Goal: Task Accomplishment & Management: Manage account settings

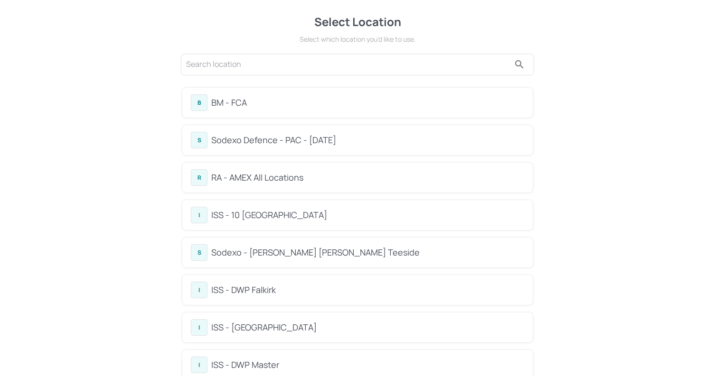
click at [264, 100] on div "BM - FCA" at bounding box center [367, 102] width 313 height 13
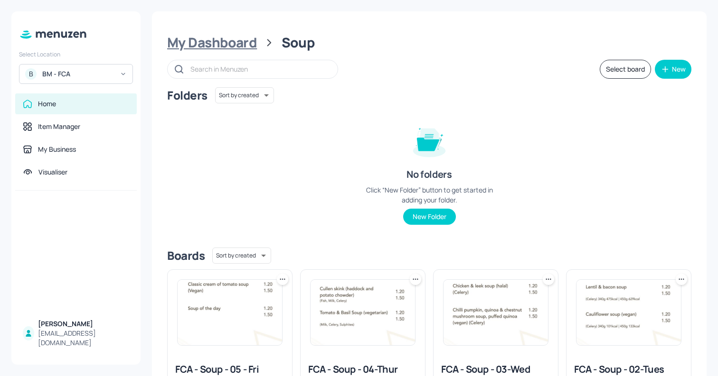
click at [218, 42] on div "My Dashboard" at bounding box center [212, 42] width 90 height 17
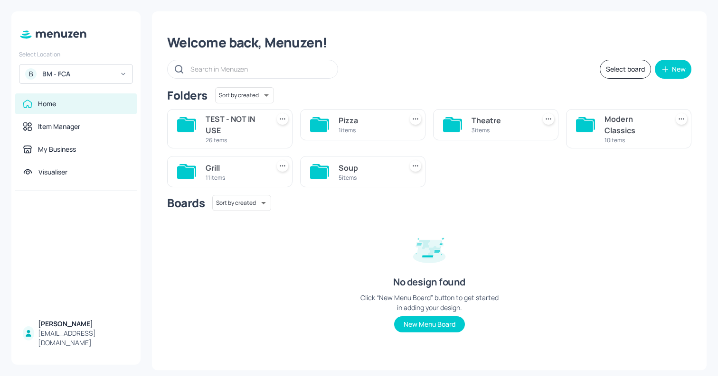
click at [372, 178] on div "5 items" at bounding box center [368, 178] width 60 height 8
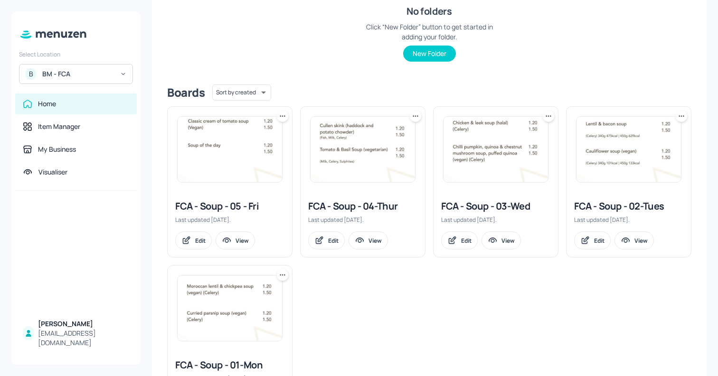
scroll to position [226, 0]
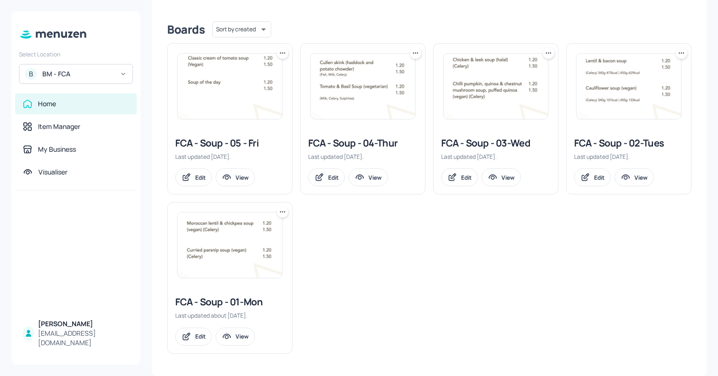
click at [186, 271] on img at bounding box center [230, 246] width 104 height 66
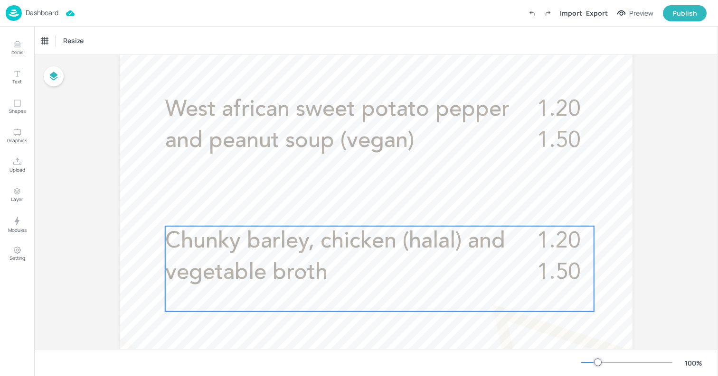
scroll to position [321, 0]
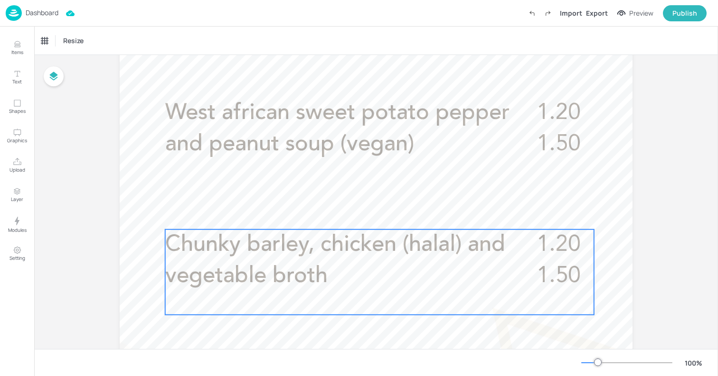
click at [427, 254] on span "Chunky barley, chicken (halal) and vegetable broth" at bounding box center [335, 261] width 340 height 54
click at [374, 217] on icon "Edit Item" at bounding box center [373, 214] width 8 height 8
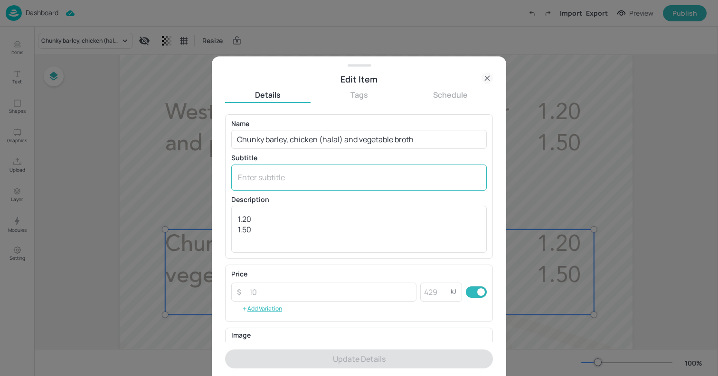
click at [325, 183] on div "x ​" at bounding box center [358, 178] width 255 height 26
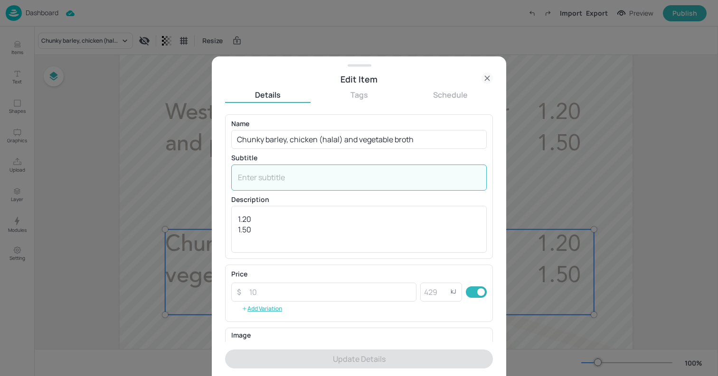
paste textarea "([PERSON_NAME], Celery)"
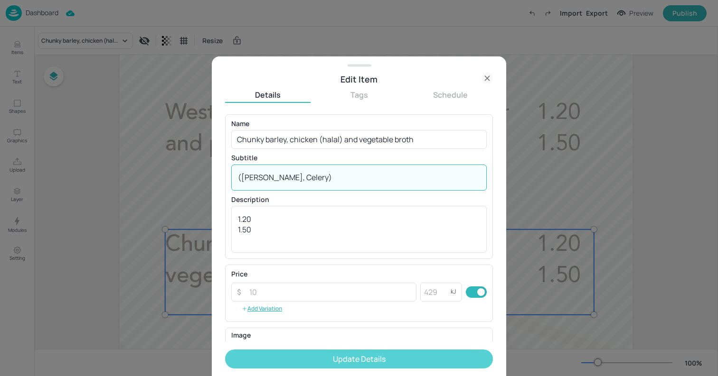
type textarea "([PERSON_NAME], Celery)"
click at [370, 358] on button "Update Details" at bounding box center [359, 359] width 268 height 19
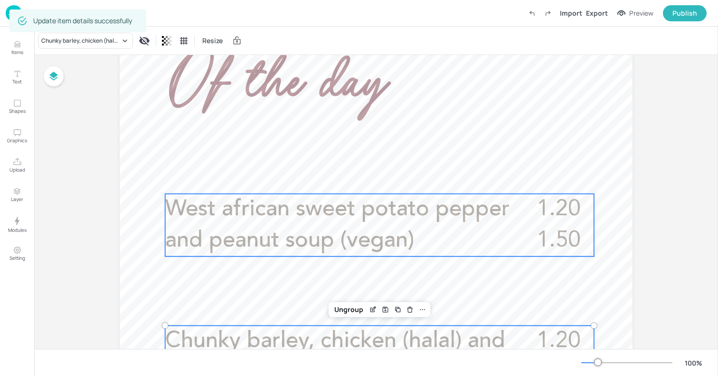
scroll to position [220, 0]
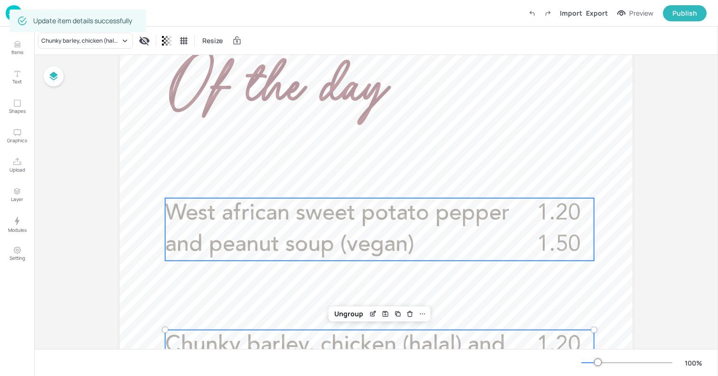
click at [317, 212] on span "West african sweet potato pepper and peanut soup (vegan)" at bounding box center [337, 230] width 344 height 54
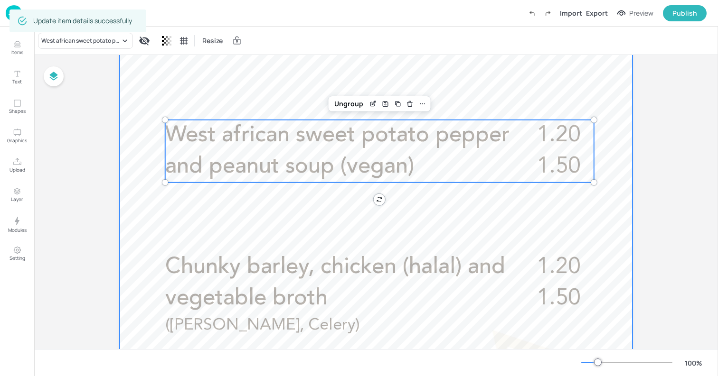
scroll to position [317, 0]
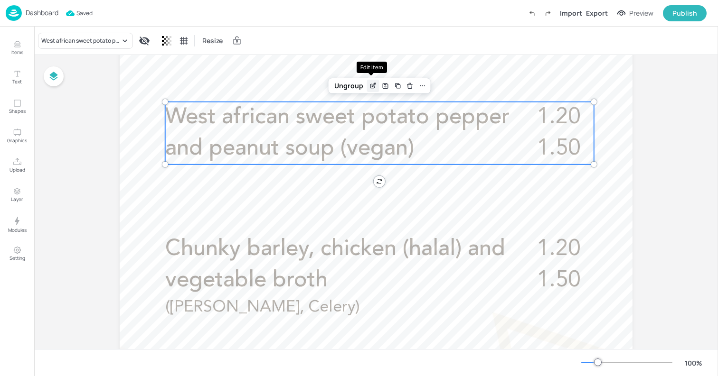
click at [370, 88] on icon "Edit Item" at bounding box center [372, 86] width 4 height 4
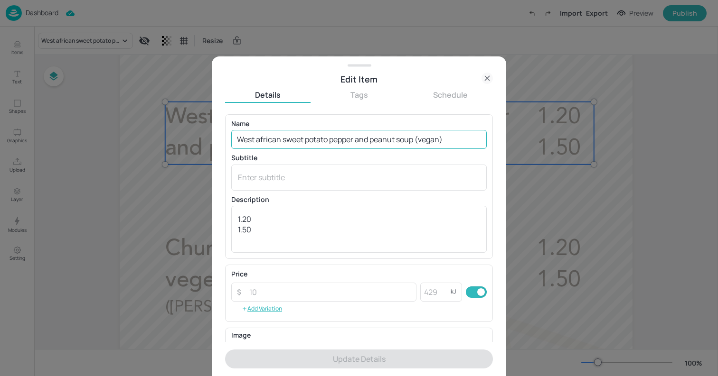
click at [356, 142] on input "West african sweet potato pepper and peanut soup (vegan)" at bounding box center [358, 139] width 255 height 19
paste input "ild mushroom, sage & truffle"
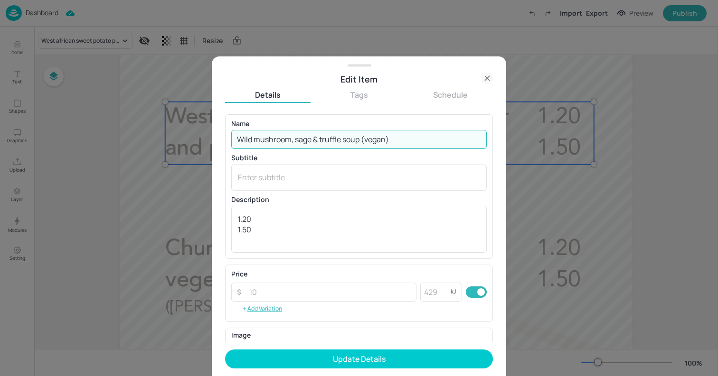
type input "Wild mushroom, sage & truffle soup (vegan)"
click at [347, 176] on textarea at bounding box center [359, 177] width 242 height 10
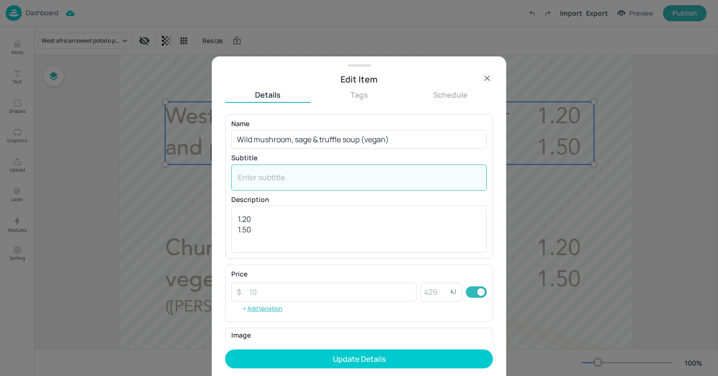
paste textarea "(Milk, Celery)"
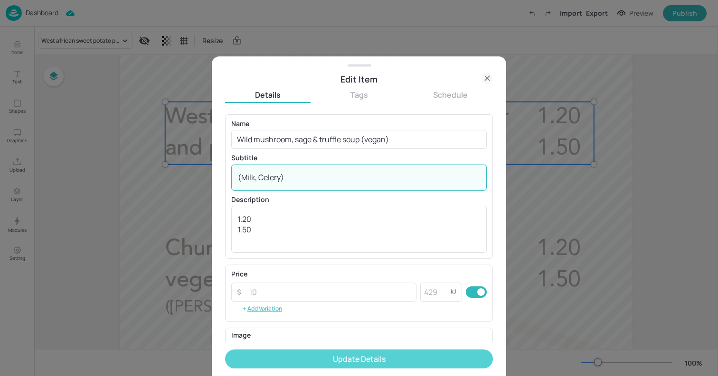
type textarea "(Milk, Celery)"
click at [396, 358] on button "Update Details" at bounding box center [359, 359] width 268 height 19
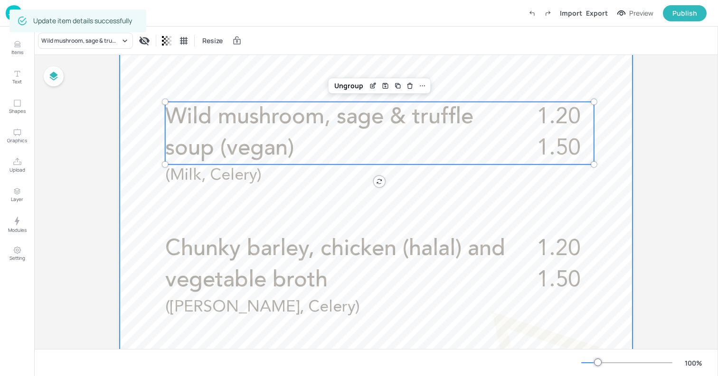
click at [139, 96] on div at bounding box center [376, 224] width 513 height 911
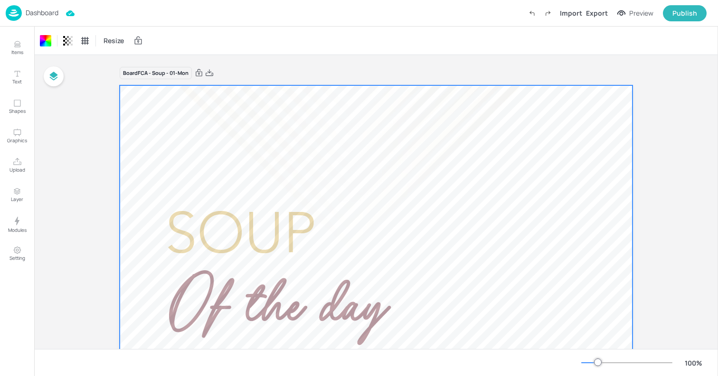
click at [44, 15] on p "Dashboard" at bounding box center [42, 12] width 33 height 7
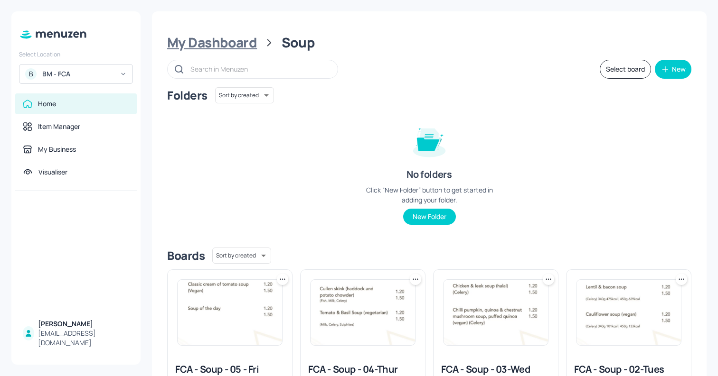
click at [236, 44] on div "My Dashboard" at bounding box center [212, 42] width 90 height 17
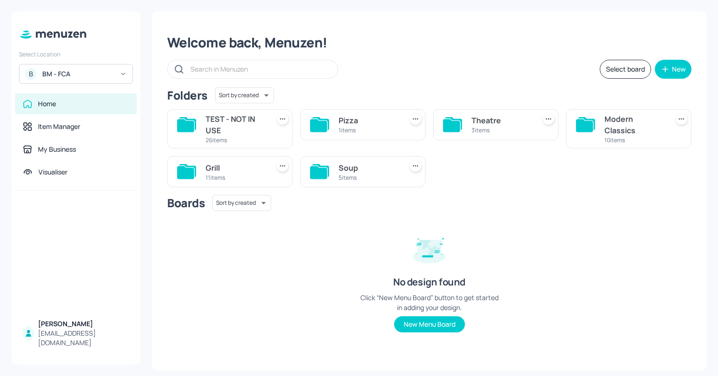
click at [609, 115] on div "Modern Classics" at bounding box center [634, 124] width 60 height 23
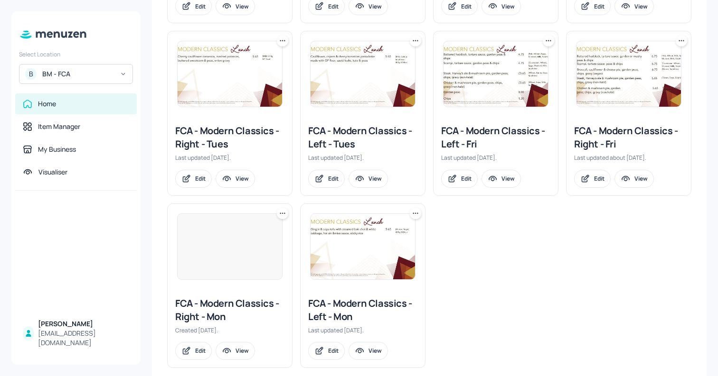
scroll to position [414, 0]
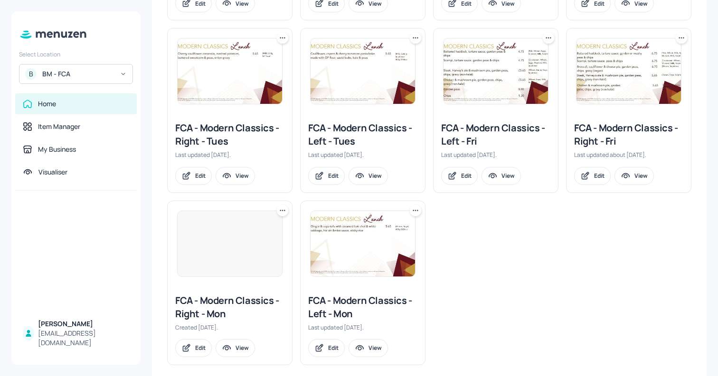
click at [209, 287] on div "FCA - Modern Classics - Right - Mon Created [DATE]. Edit View" at bounding box center [230, 326] width 124 height 78
click at [219, 259] on div at bounding box center [229, 244] width 105 height 66
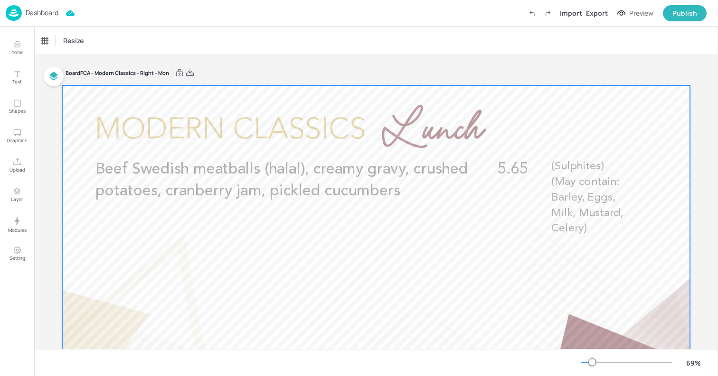
scroll to position [19, 0]
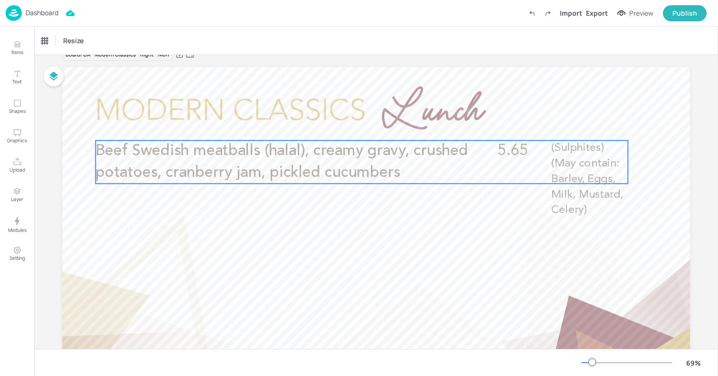
click at [355, 178] on span "Beef Swedish meatballs (halal), creamy gravy, crushed potatoes, cranberry jam, …" at bounding box center [281, 161] width 373 height 37
click at [355, 125] on icon "Edit Item" at bounding box center [355, 125] width 8 height 8
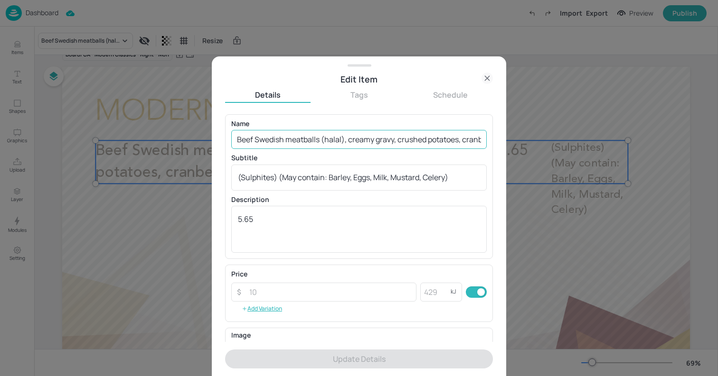
click at [355, 142] on input "Beef Swedish meatballs (halal), creamy gravy, crushed potatoes, cranberry jam, …" at bounding box center [358, 139] width 255 height 19
paste input "Slow cooked Korean BBQ pork belly bao buns (2pp), marinated cucumber & pickled …"
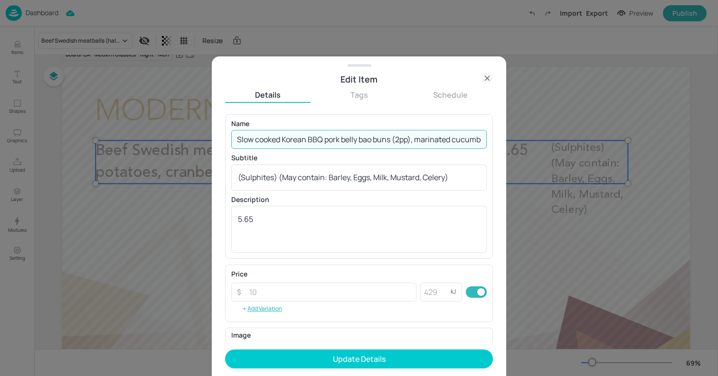
scroll to position [0, 145]
type input "Slow cooked Korean BBQ pork belly bao buns (2pp), marinated cucumber & pickled …"
click at [309, 177] on textarea "(Sulphites) (May contain: Barley, Eggs, Milk, Mustard, Celery)" at bounding box center [359, 177] width 242 height 10
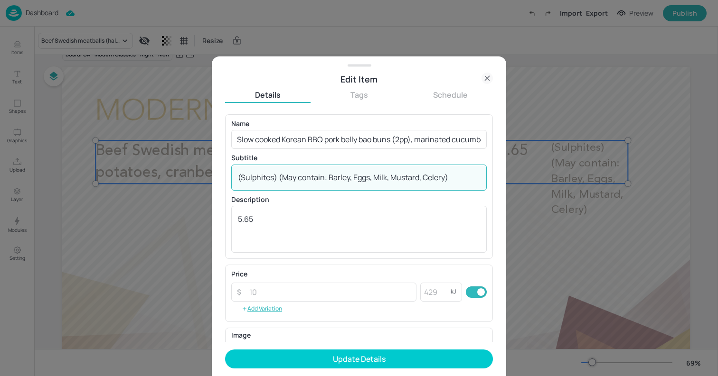
click at [309, 177] on textarea "(Sulphites) (May contain: Barley, Eggs, Milk, Mustard, Celery)" at bounding box center [359, 177] width 242 height 10
paste textarea "esame, Soya, Wheat, Sulphites) (May contain: Fish, Crustacean)"
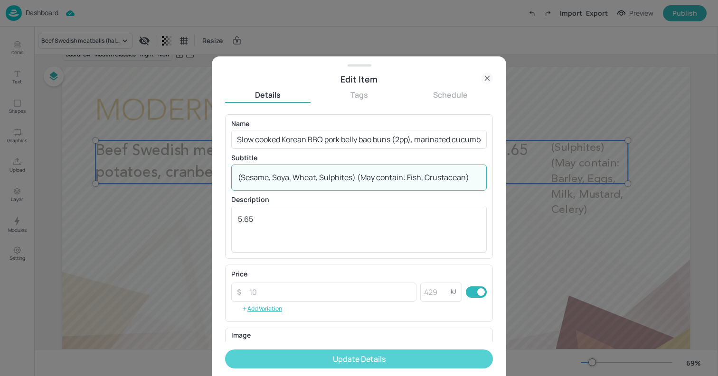
type textarea "(Sesame, Soya, Wheat, Sulphites) (May contain: Fish, Crustacean)"
click at [344, 364] on button "Update Details" at bounding box center [359, 359] width 268 height 19
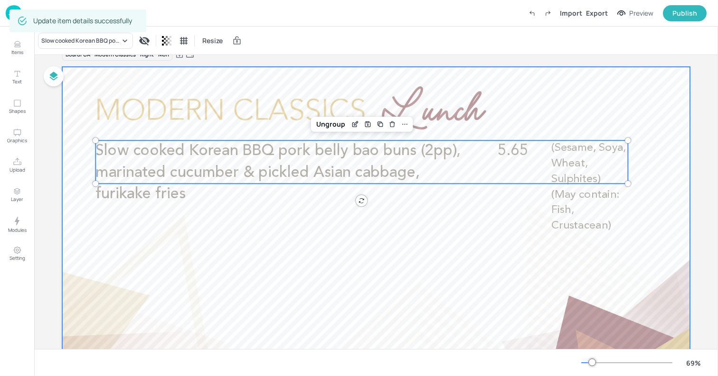
click at [66, 126] on div at bounding box center [375, 243] width 627 height 353
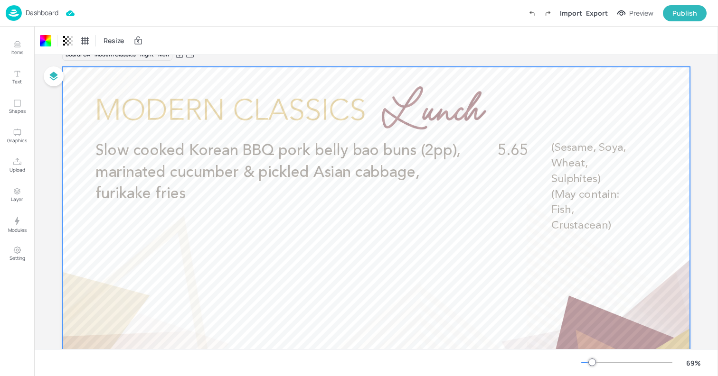
click at [36, 8] on div "Dashboard" at bounding box center [32, 13] width 53 height 16
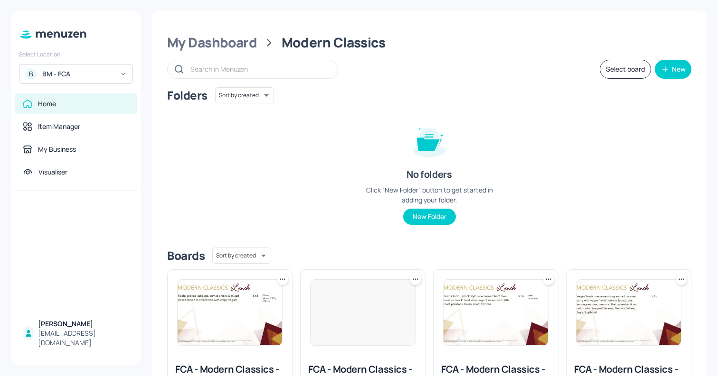
scroll to position [426, 0]
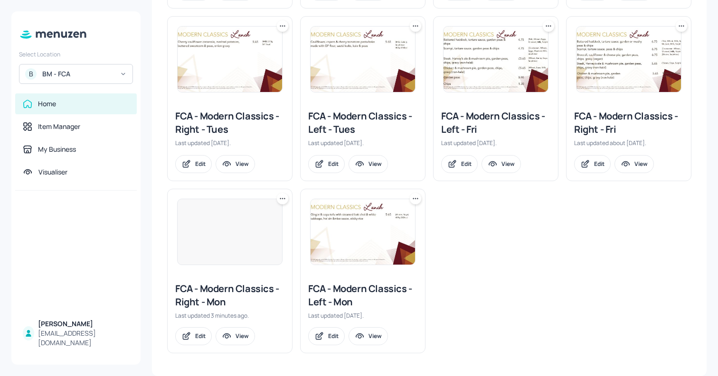
click at [349, 238] on img at bounding box center [362, 232] width 104 height 66
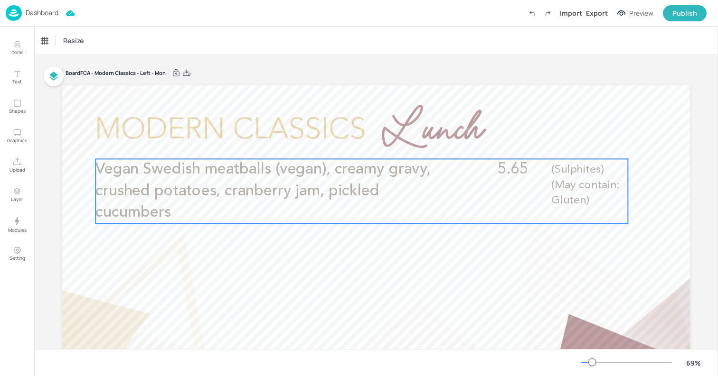
click at [354, 190] on span "Vegan Swedish meatballs (vegan), creamy gravy, crushed potatoes, cranberry jam,…" at bounding box center [262, 191] width 335 height 58
click at [352, 144] on icon "Edit Item" at bounding box center [355, 143] width 8 height 8
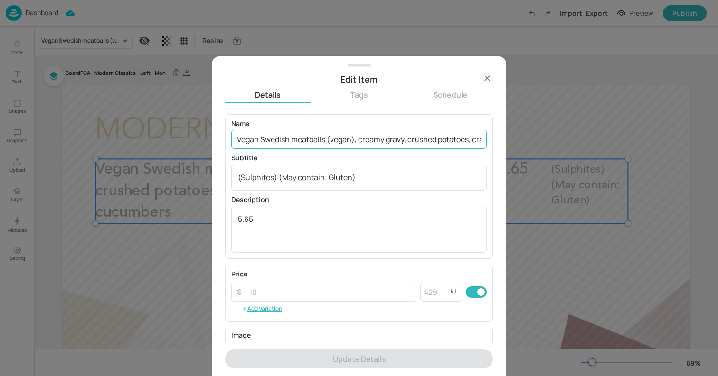
click at [353, 140] on input "Vegan Swedish meatballs (vegan), creamy gravy, crushed potatoes, cranberry jam,…" at bounding box center [358, 139] width 255 height 19
paste input "Slow cooked Korean BBQ king oyster mushroom bao buns (2pp), marinated cucumber …"
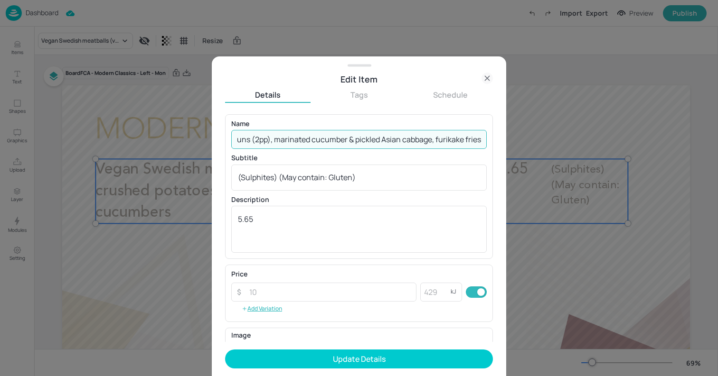
type input "Slow cooked Korean BBQ king oyster mushroom bao buns (2pp), marinated cucumber …"
click at [342, 184] on div "(Sulphites) (May contain: Gluten) x ​" at bounding box center [358, 178] width 255 height 26
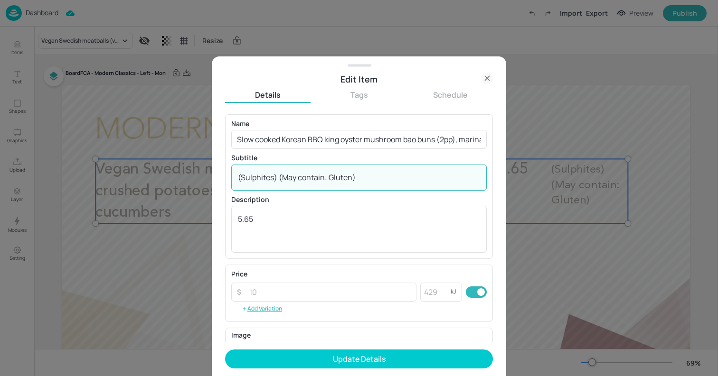
click at [342, 184] on div "(Sulphites) (May contain: Gluten) x ​" at bounding box center [358, 178] width 255 height 26
click at [340, 176] on textarea "(Sulphites) (May contain: Gluten)" at bounding box center [359, 177] width 242 height 10
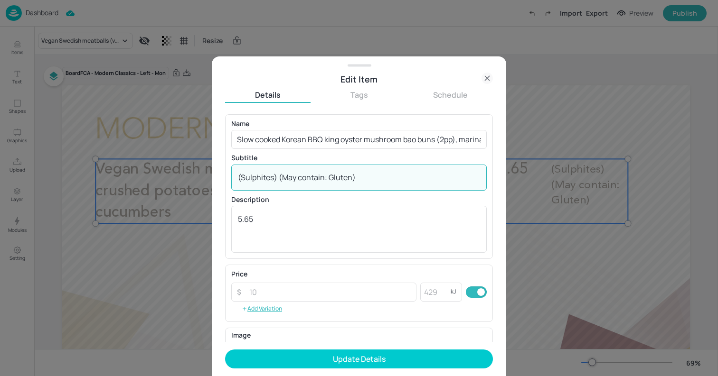
paste textarea "esame, Soya, Wheat, Sulphites"
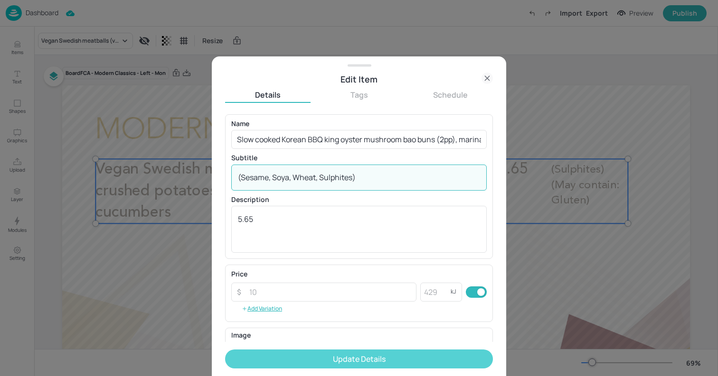
type textarea "(Sesame, Soya, Wheat, Sulphites)"
click at [375, 365] on button "Update Details" at bounding box center [359, 359] width 268 height 19
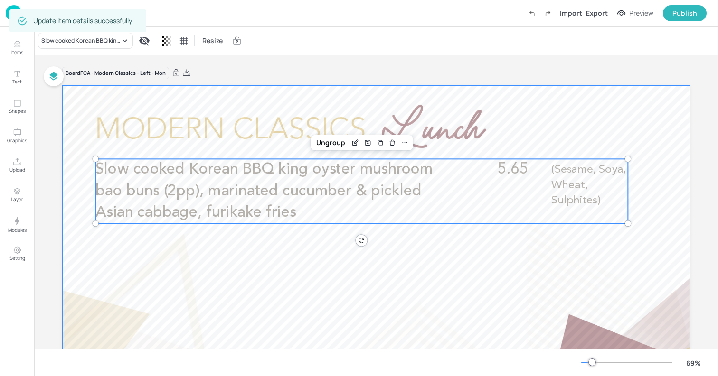
click at [71, 101] on div at bounding box center [375, 261] width 627 height 353
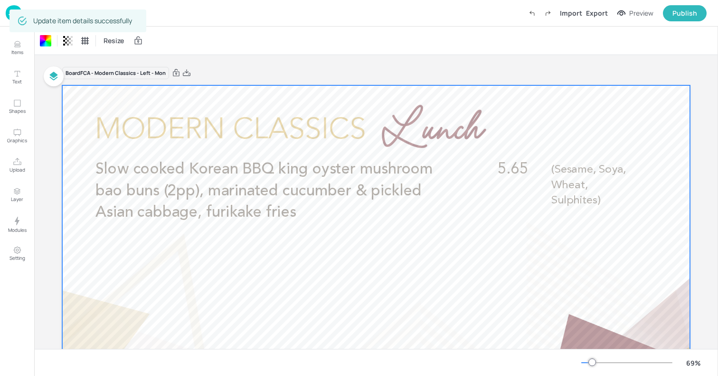
click at [8, 15] on img at bounding box center [14, 13] width 16 height 16
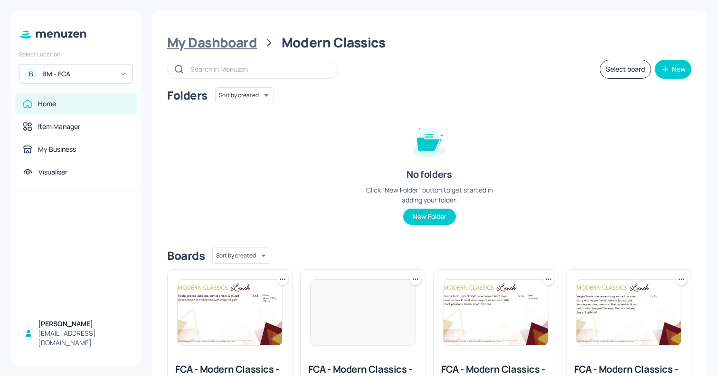
click at [221, 45] on div "My Dashboard" at bounding box center [212, 42] width 90 height 17
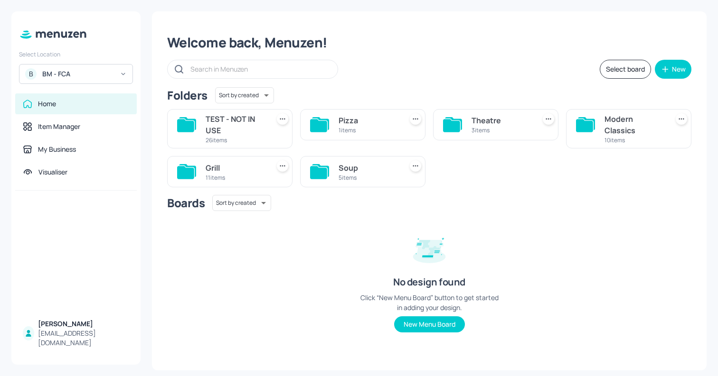
click at [215, 169] on div "Grill" at bounding box center [236, 167] width 60 height 11
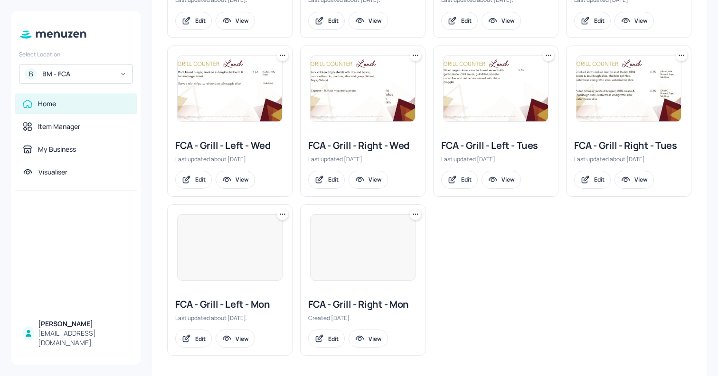
scroll to position [294, 0]
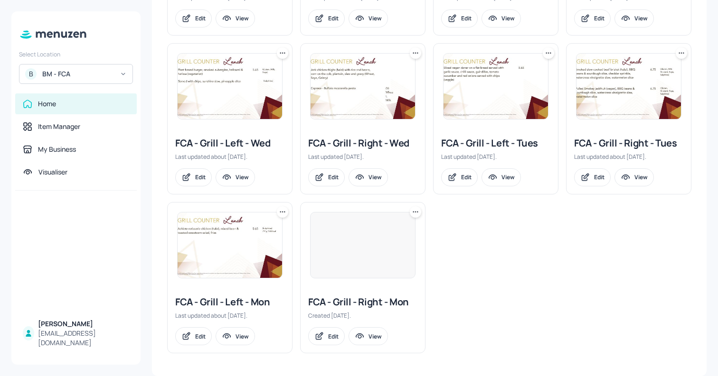
click at [383, 257] on div at bounding box center [362, 245] width 105 height 66
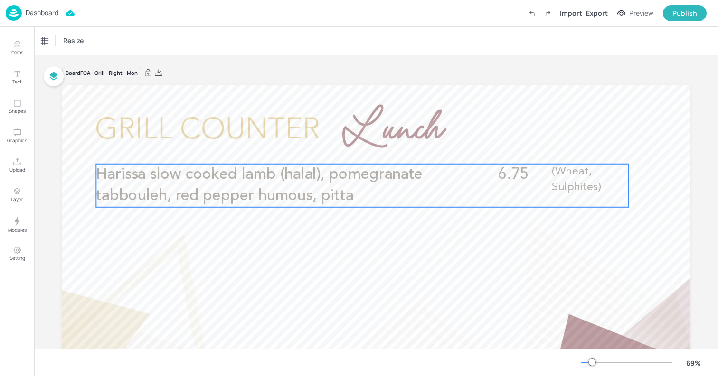
click at [338, 194] on span "Harissa slow cooked lamb (halal), pomegranate tabbouleh, red pepper humous, pit…" at bounding box center [259, 185] width 327 height 37
click at [355, 147] on icon "Edit Item" at bounding box center [357, 147] width 4 height 4
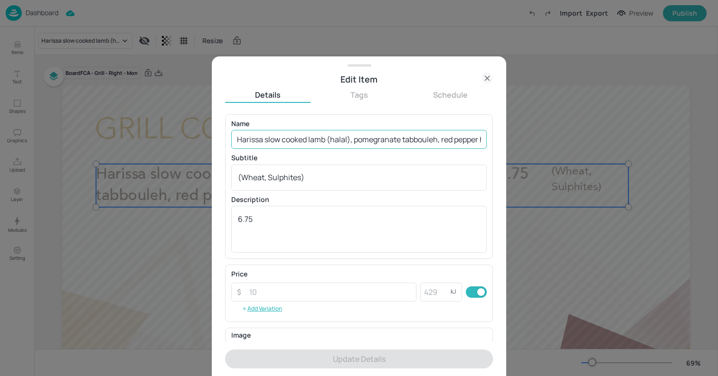
click at [407, 135] on input "Harissa slow cooked lamb (halal), pomegranate tabbouleh, red pepper humous, pit…" at bounding box center [358, 139] width 255 height 19
paste input "Tandoori spiced rotisserie chicken (halal), fragrant rice, kachumber salad, man…"
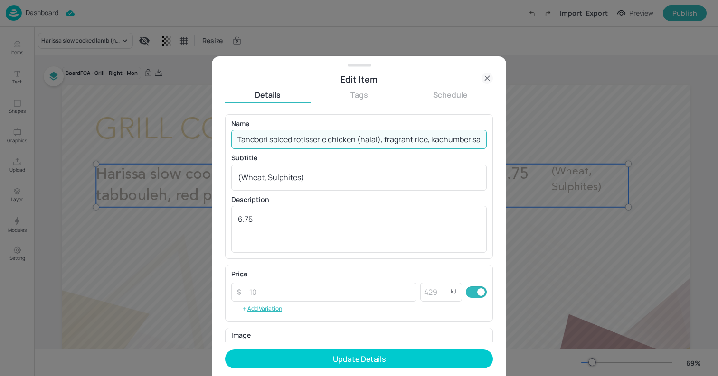
scroll to position [0, 70]
type input "Tandoori spiced rotisserie chicken (halal), fragrant rice, kachumber salad, man…"
click at [297, 179] on textarea "(Wheat, Sulphites)" at bounding box center [359, 177] width 242 height 10
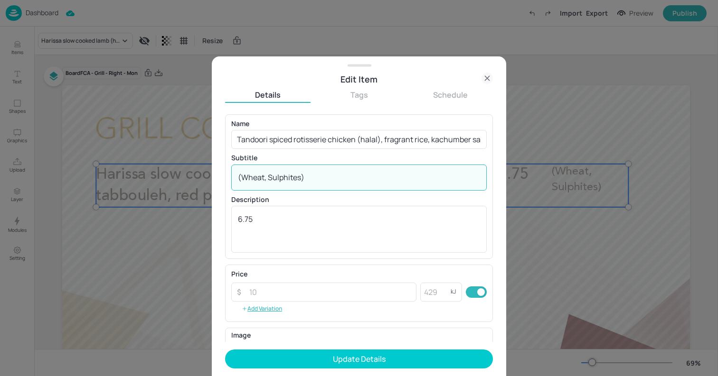
click at [297, 179] on textarea "(Wheat, Sulphites)" at bounding box center [359, 177] width 242 height 10
paste textarea "Milk"
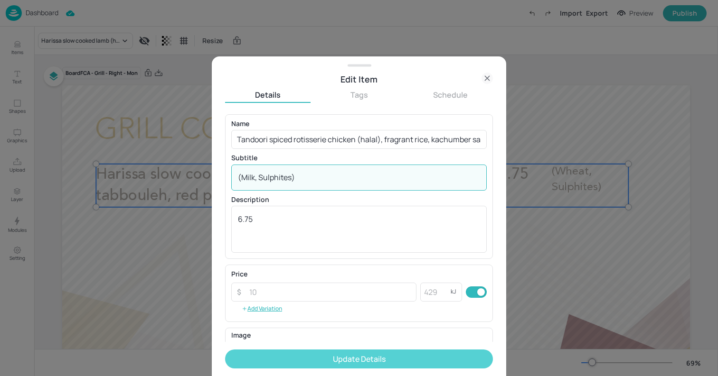
type textarea "(Milk, Sulphites)"
click at [357, 364] on button "Update Details" at bounding box center [359, 359] width 268 height 19
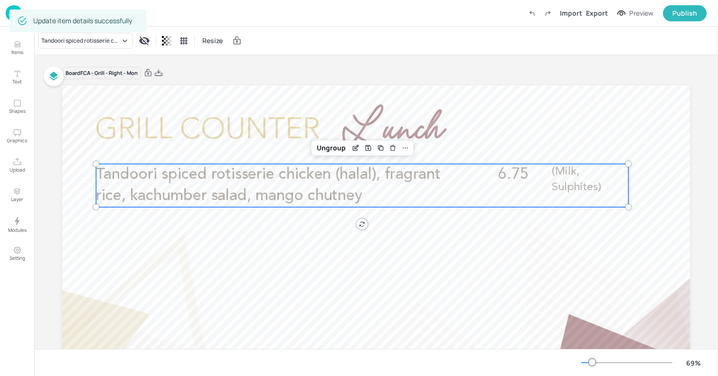
click at [93, 99] on div at bounding box center [375, 261] width 627 height 353
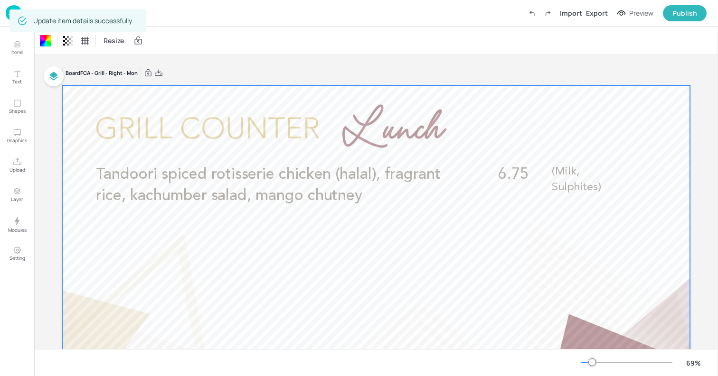
click at [8, 13] on img at bounding box center [14, 13] width 16 height 16
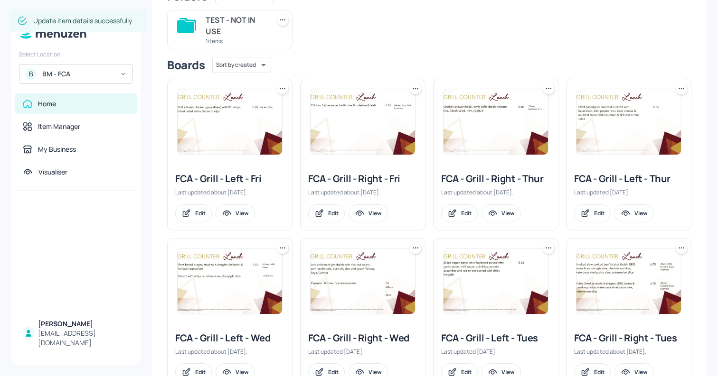
scroll to position [294, 0]
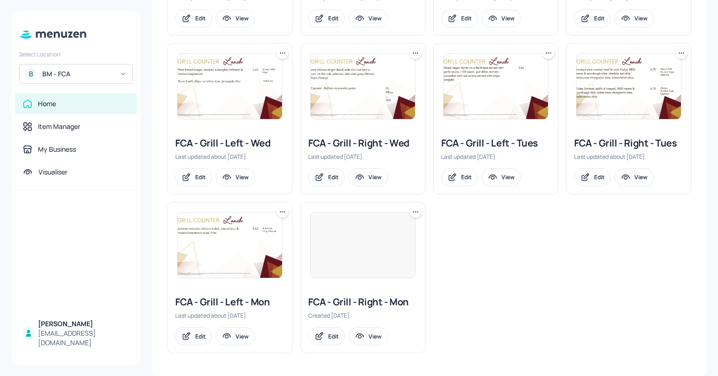
click at [224, 255] on img at bounding box center [230, 246] width 104 height 66
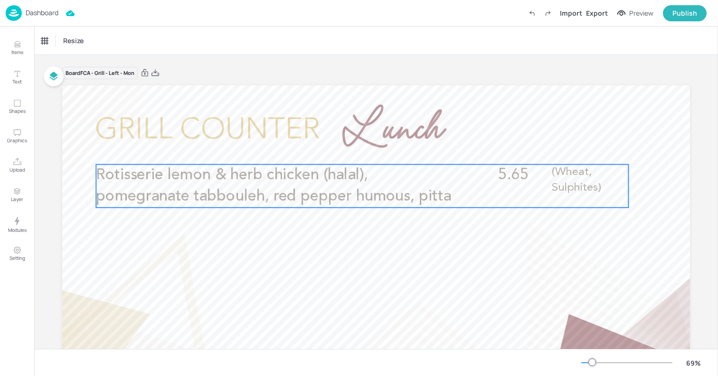
click at [416, 186] on p "Rotisserie lemon & herb chicken (halal), pomegranate tabbouleh, red pepper humo…" at bounding box center [273, 186] width 355 height 43
click at [352, 148] on icon "Edit Item" at bounding box center [356, 149] width 8 height 8
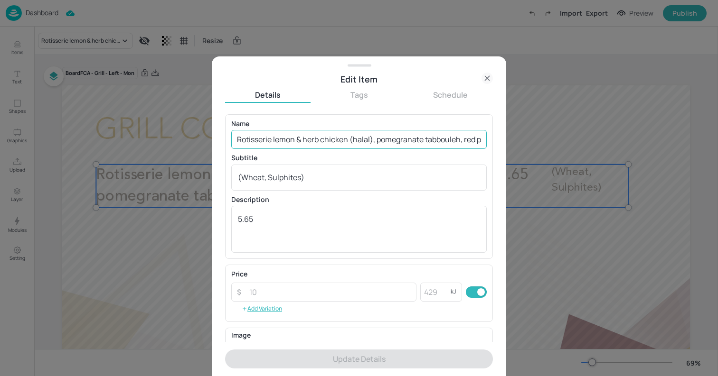
click at [326, 138] on input "Rotisserie lemon & herb chicken (halal), pomegranate tabbouleh, red pepper humo…" at bounding box center [358, 139] width 255 height 19
paste input "Slow cooked beef [PERSON_NAME] (halal), fragrant rice, kachumber salad, mango c…"
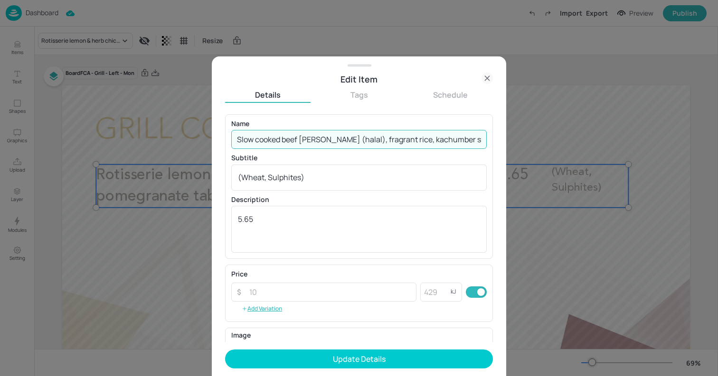
scroll to position [0, 50]
type input "Slow cooked beef [PERSON_NAME] (halal), fragrant rice, kachumber salad, mango c…"
click at [322, 174] on textarea "(Wheat, Sulphites)" at bounding box center [359, 177] width 242 height 10
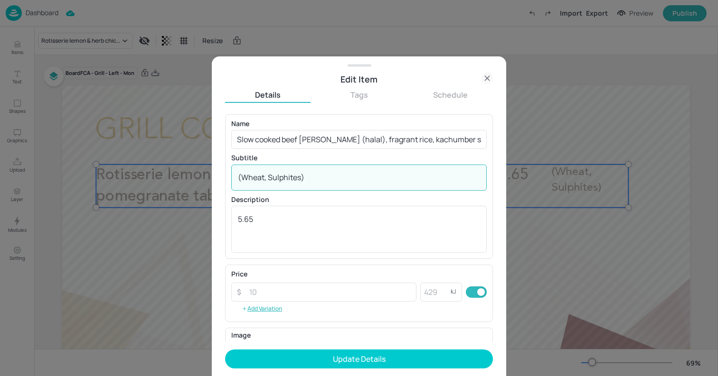
click at [322, 174] on textarea "(Wheat, Sulphites)" at bounding box center [359, 177] width 242 height 10
paste textarea "Mustard"
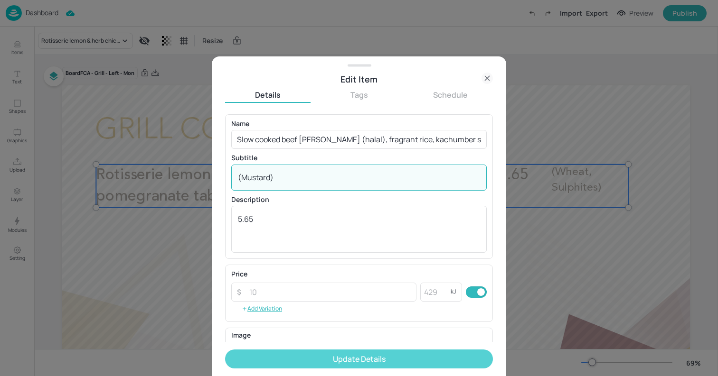
type textarea "(Mustard)"
click at [379, 365] on button "Update Details" at bounding box center [359, 359] width 268 height 19
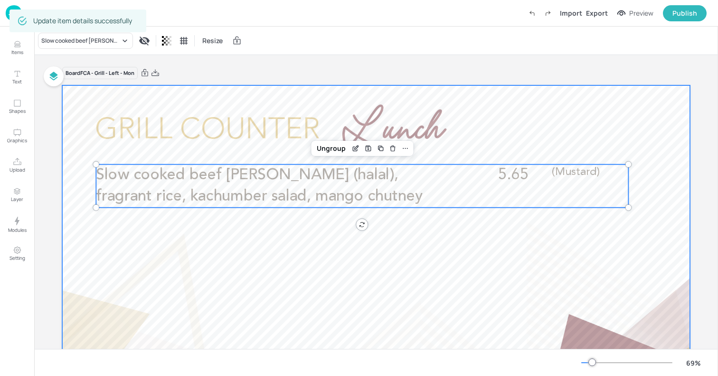
click at [75, 102] on div at bounding box center [375, 261] width 627 height 353
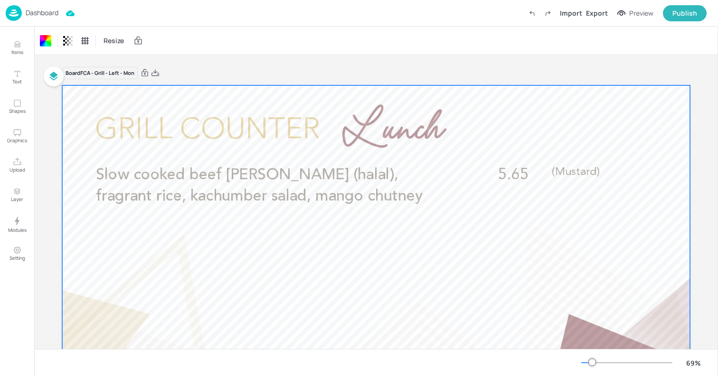
click at [160, 97] on div at bounding box center [375, 261] width 627 height 353
click at [18, 10] on img at bounding box center [14, 13] width 16 height 16
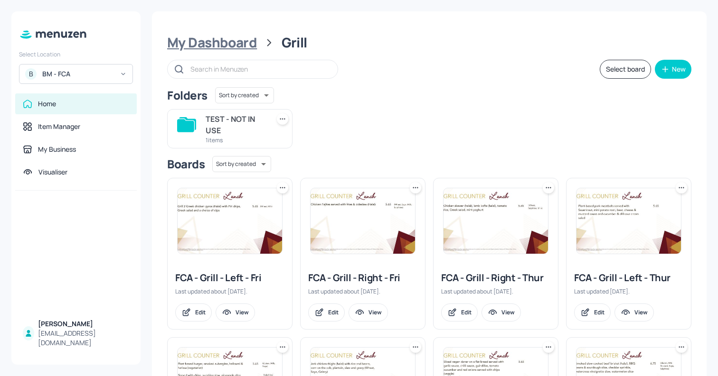
click at [238, 51] on div "My Dashboard" at bounding box center [212, 42] width 90 height 17
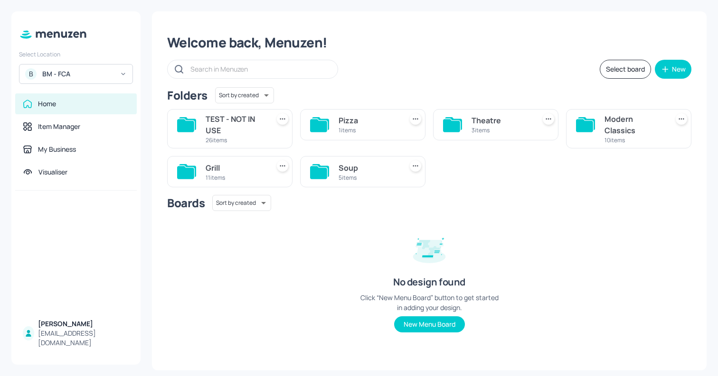
click at [496, 135] on div "Theatre 3 items" at bounding box center [501, 124] width 60 height 23
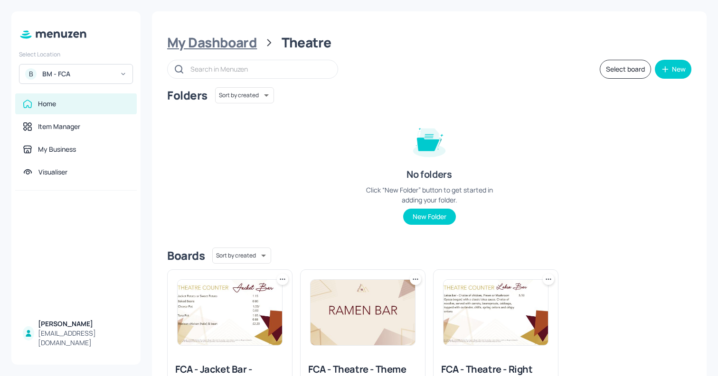
click at [220, 40] on div "My Dashboard" at bounding box center [212, 42] width 90 height 17
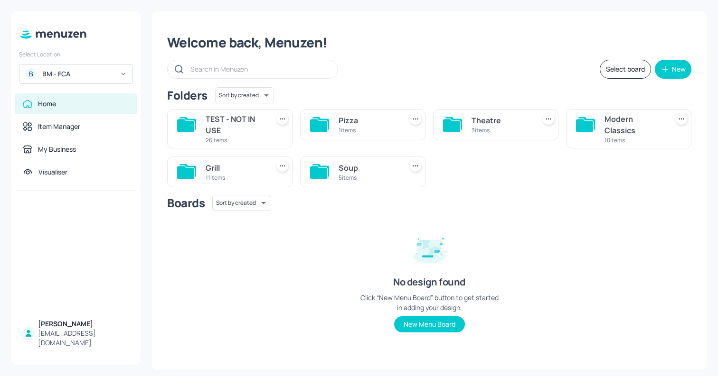
click at [364, 121] on div "Pizza" at bounding box center [368, 120] width 60 height 11
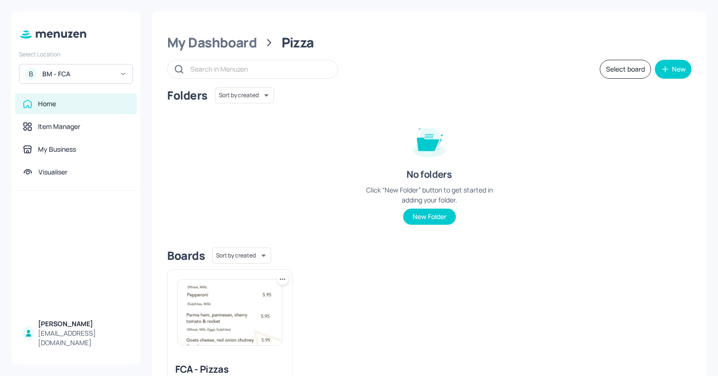
click at [223, 321] on img at bounding box center [230, 313] width 104 height 66
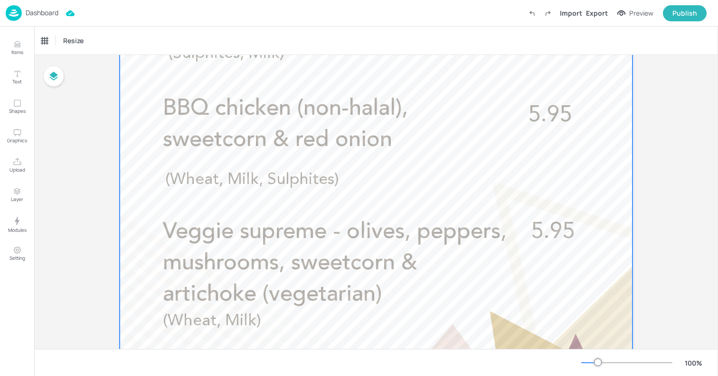
scroll to position [449, 0]
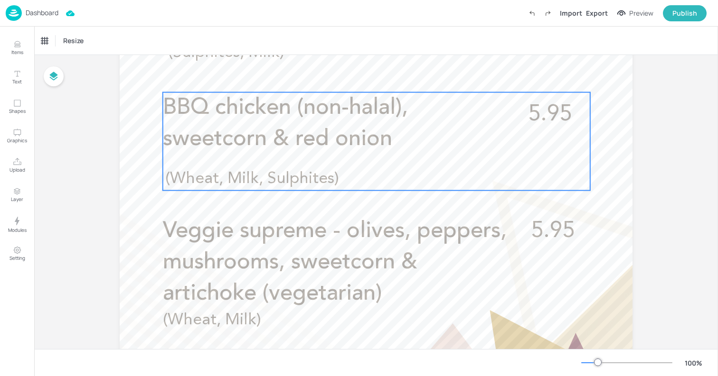
click at [347, 132] on span "BBQ chicken (non-halal), sweetcorn & red onion" at bounding box center [285, 124] width 245 height 54
click at [369, 75] on icon "Edit Item" at bounding box center [371, 76] width 4 height 4
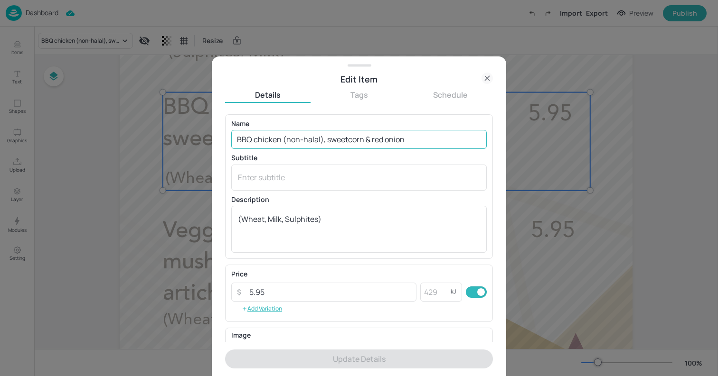
click at [407, 141] on input "BBQ chicken (non-halal), sweetcorn & red onion" at bounding box center [358, 139] width 255 height 19
paste input "Mexican chicken (non-halal), red onion, sweetcorn & buffalo hot sauce drizzle"
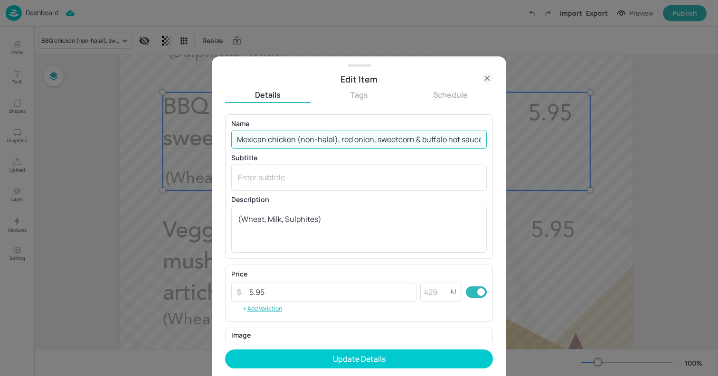
scroll to position [0, 28]
type input "Mexican chicken (non-halal), red onion, sweetcorn & buffalo hot sauce drizzle"
click at [328, 222] on textarea "(Wheat, Milk, Sulphites)" at bounding box center [359, 229] width 242 height 31
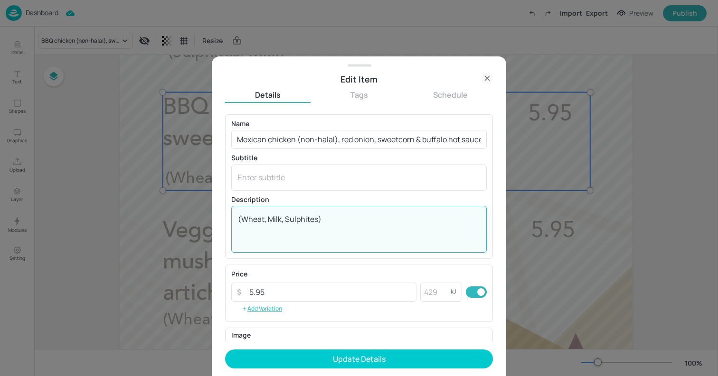
click at [328, 222] on textarea "(Wheat, Milk, Sulphites)" at bounding box center [359, 229] width 242 height 31
paste textarea ")"
type textarea "(Wheat, Milk)"
click at [331, 177] on textarea at bounding box center [359, 177] width 242 height 10
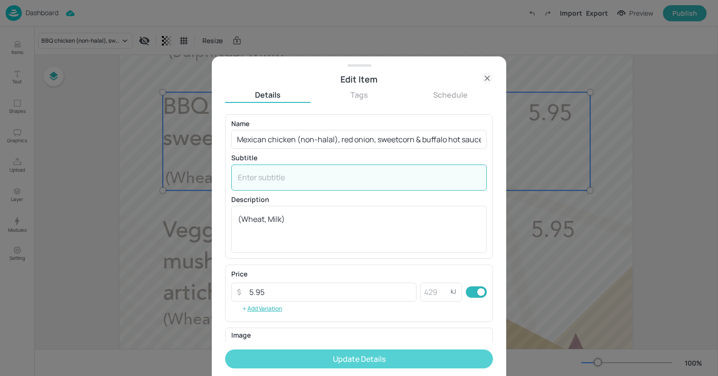
click at [353, 361] on button "Update Details" at bounding box center [359, 359] width 268 height 19
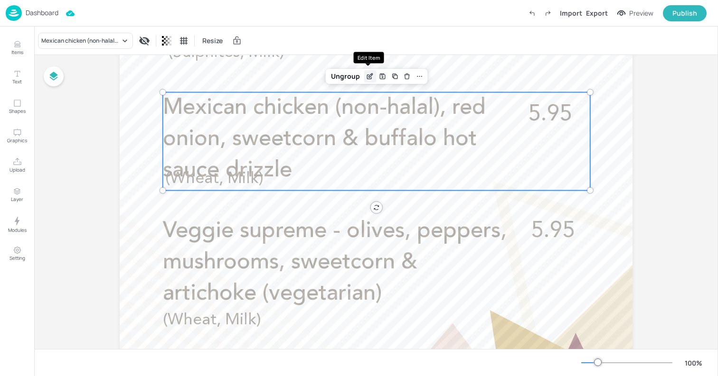
click at [369, 75] on icon "Edit Item" at bounding box center [371, 76] width 4 height 4
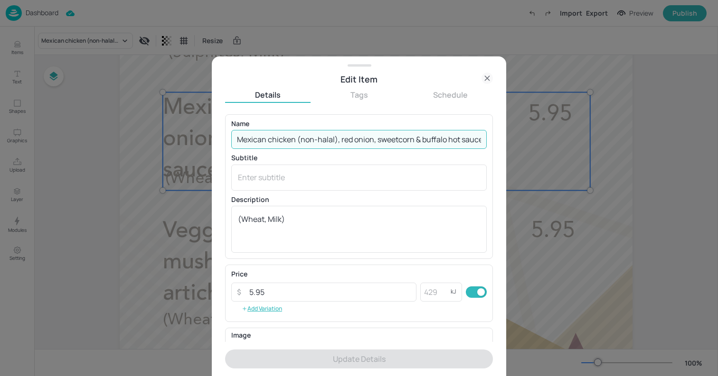
drag, startPoint x: 298, startPoint y: 139, endPoint x: 335, endPoint y: 144, distance: 37.4
click at [335, 144] on input "Mexican chicken (non-halal), red onion, sweetcorn & buffalo hot sauce drizzle" at bounding box center [358, 139] width 255 height 19
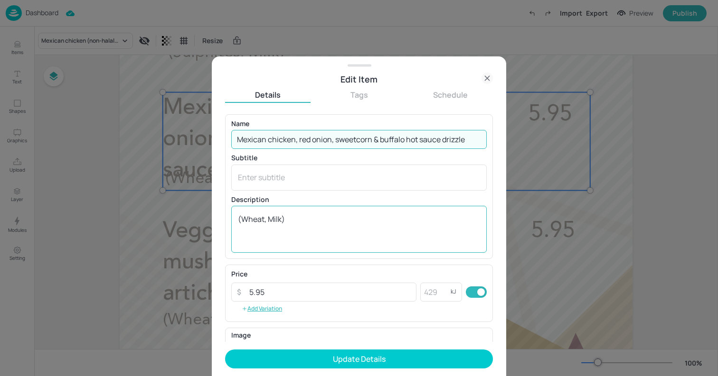
type input "Mexican chicken, red onion, sweetcorn & buffalo hot sauce drizzle"
click at [237, 218] on div "(Wheat, Milk) x ​" at bounding box center [358, 229] width 255 height 47
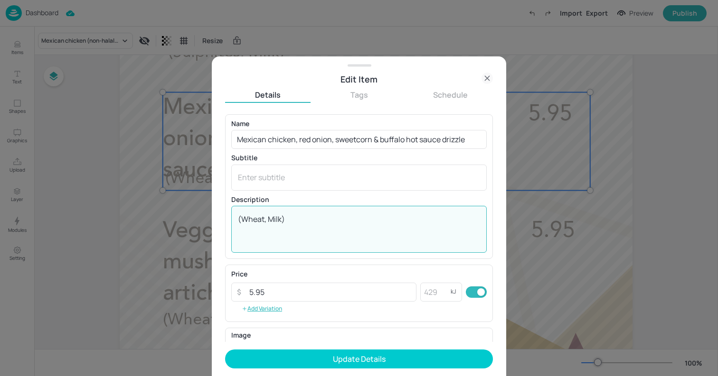
paste textarea "(non-halal)"
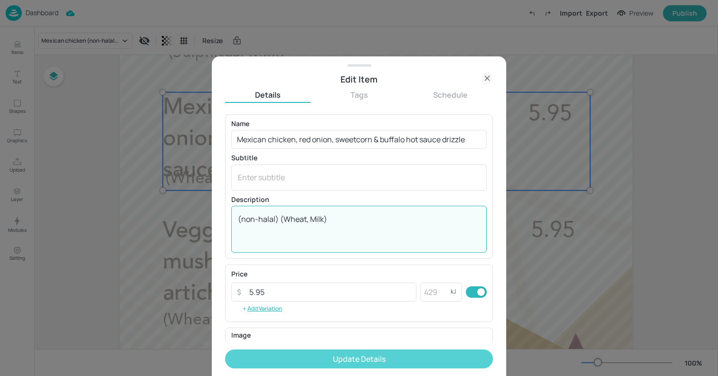
type textarea "(non-halal) (Wheat, Milk)"
click at [341, 361] on button "Update Details" at bounding box center [359, 359] width 268 height 19
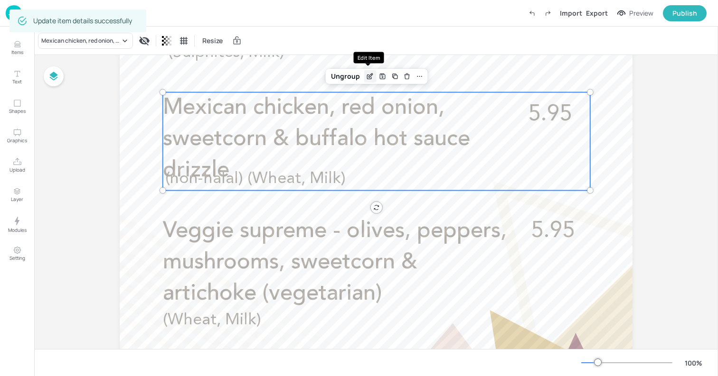
click at [367, 73] on icon "Edit Item" at bounding box center [370, 77] width 8 height 8
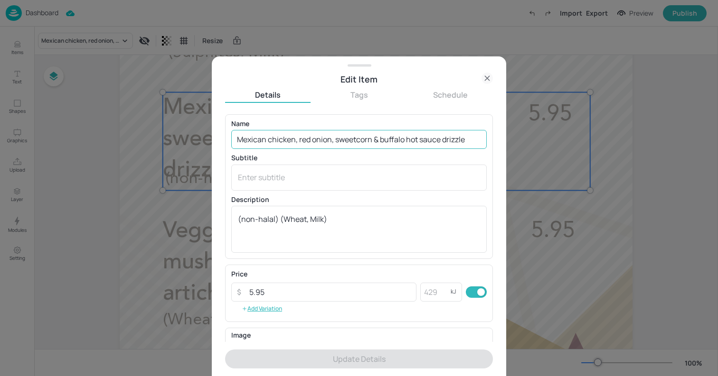
click at [413, 139] on input "Mexican chicken, red onion, sweetcorn & buffalo hot sauce drizzle" at bounding box center [358, 139] width 255 height 19
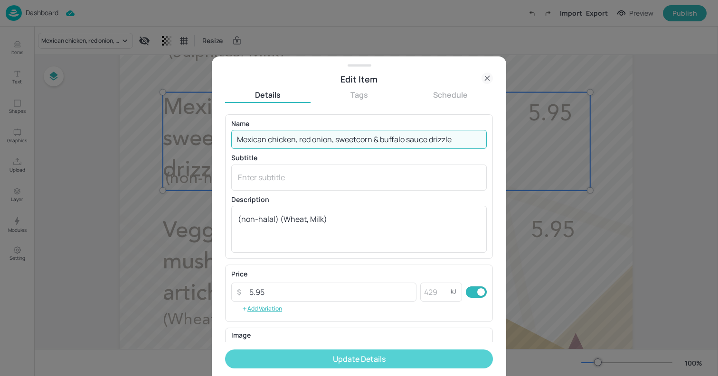
type input "Mexican chicken, red onion, sweetcorn & buffalo sauce drizzle"
click at [381, 355] on button "Update Details" at bounding box center [359, 359] width 268 height 19
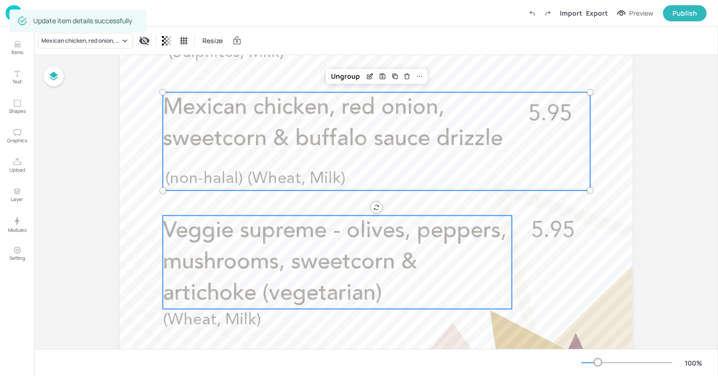
click at [246, 271] on span "Veggie supreme - olives, peppers, mushrooms, sweetcorn & artichoke (vegetarian)" at bounding box center [335, 262] width 344 height 85
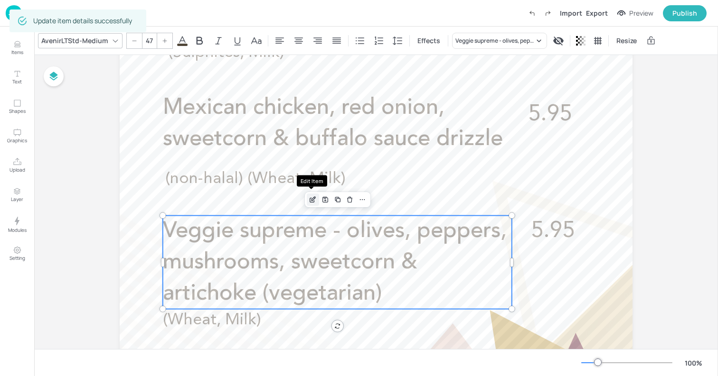
click at [309, 199] on icon "Edit Item" at bounding box center [313, 200] width 8 height 8
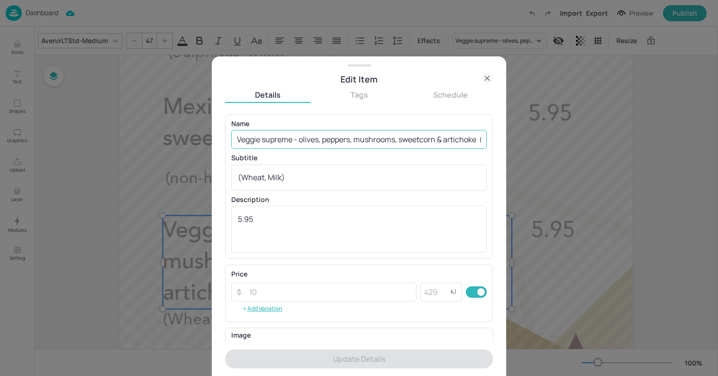
click at [370, 138] on input "Veggie supreme - olives, peppers, mushrooms, sweetcorn & artichoke (vegetarian)" at bounding box center [358, 139] width 255 height 19
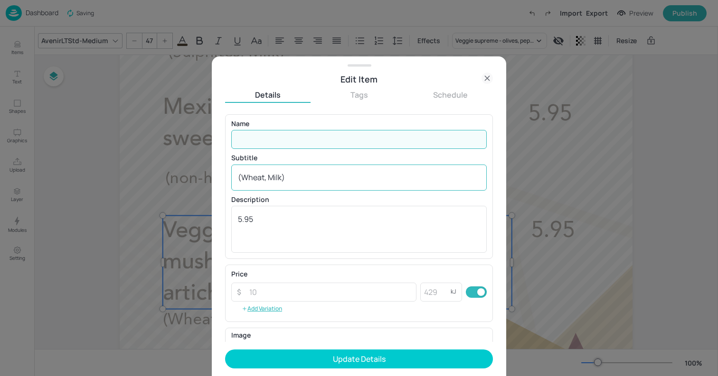
click at [348, 175] on textarea "(Wheat, Milk)" at bounding box center [359, 177] width 242 height 10
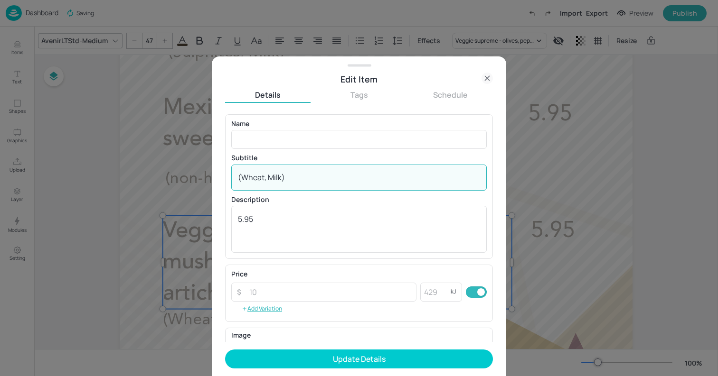
click at [348, 175] on textarea "(Wheat, Milk)" at bounding box center [359, 177] width 242 height 10
click at [341, 218] on textarea "5.95" at bounding box center [359, 229] width 242 height 31
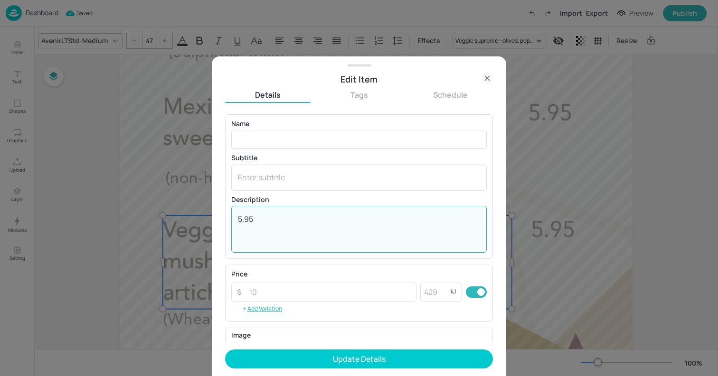
click at [341, 218] on textarea "5.95" at bounding box center [359, 229] width 242 height 31
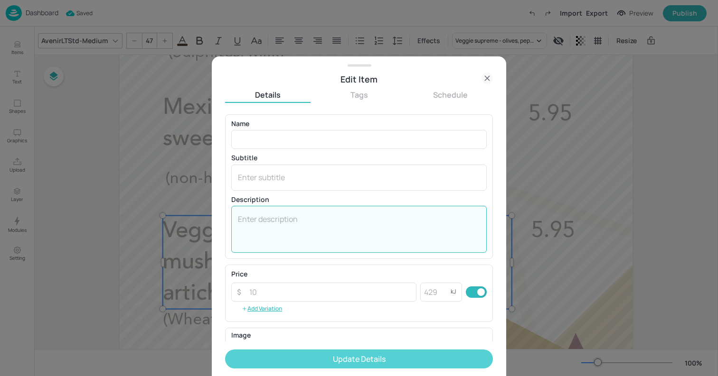
click at [364, 356] on button "Update Details" at bounding box center [359, 359] width 268 height 19
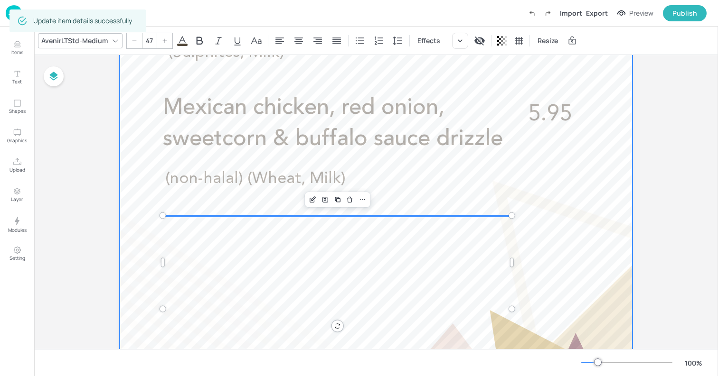
click at [134, 291] on div at bounding box center [376, 92] width 513 height 911
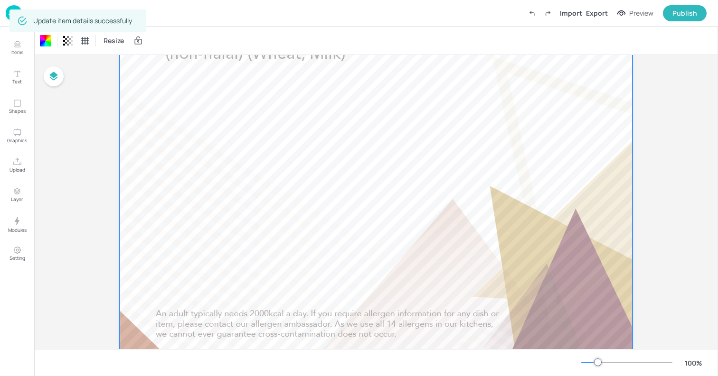
scroll to position [498, 0]
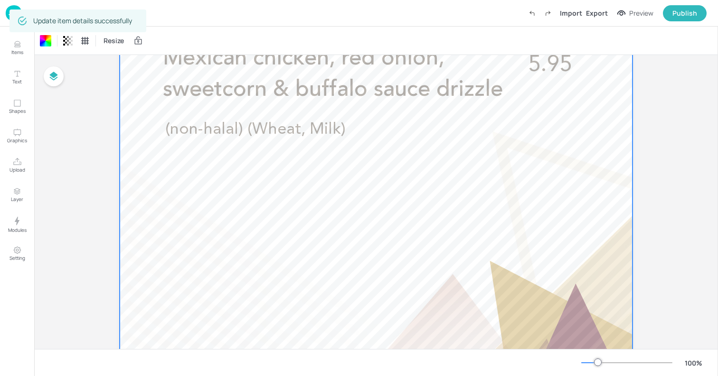
click at [227, 211] on div at bounding box center [376, 43] width 513 height 911
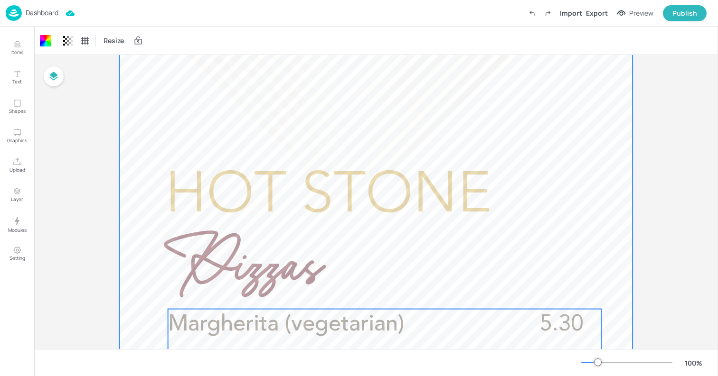
scroll to position [0, 0]
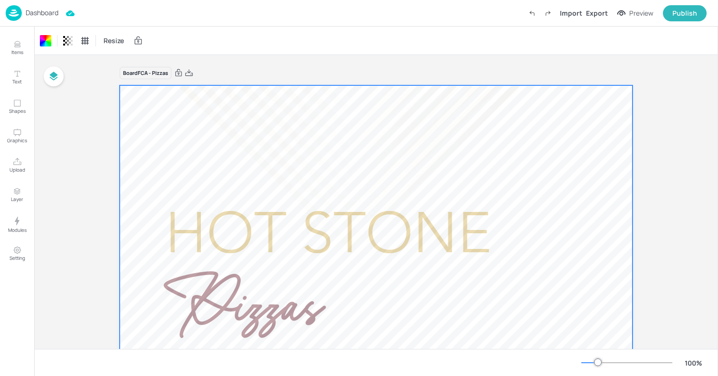
click at [53, 13] on p "Dashboard" at bounding box center [42, 12] width 33 height 7
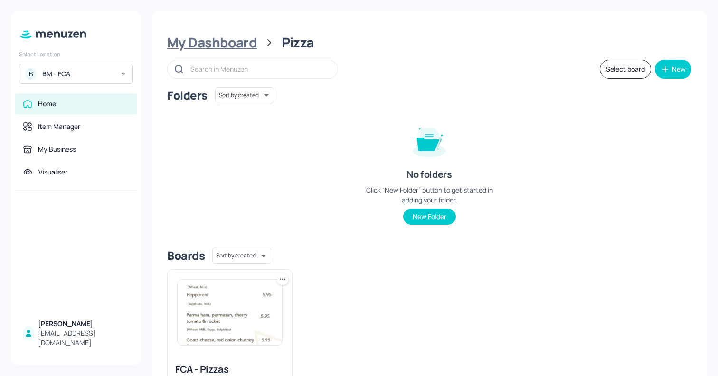
click at [226, 44] on div "My Dashboard" at bounding box center [212, 42] width 90 height 17
